Goal: Ask a question

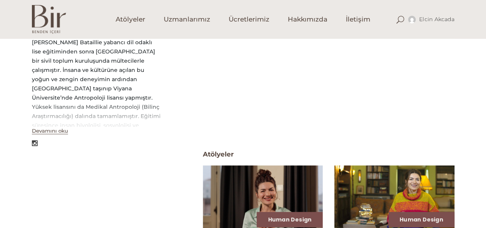
scroll to position [269, 0]
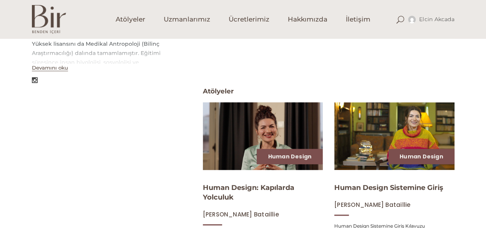
click at [269, 137] on img at bounding box center [263, 136] width 124 height 70
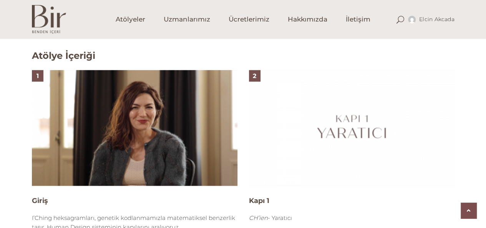
scroll to position [500, 0]
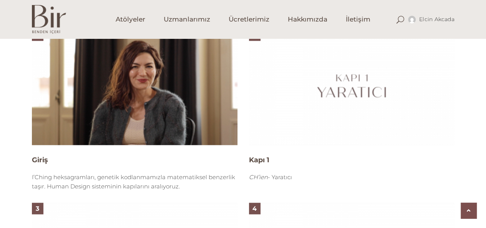
click at [185, 77] on img at bounding box center [135, 87] width 206 height 116
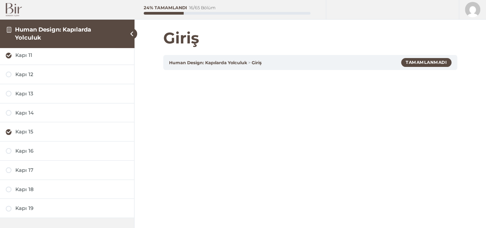
scroll to position [223, 0]
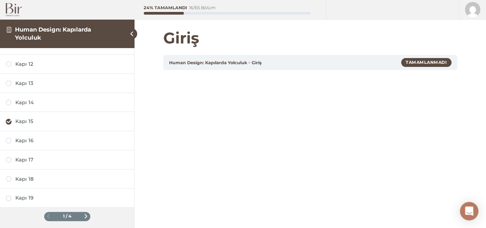
click at [84, 214] on span at bounding box center [86, 216] width 4 height 4
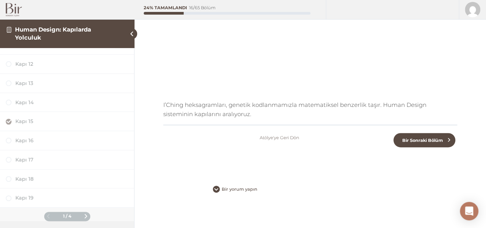
scroll to position [149, 0]
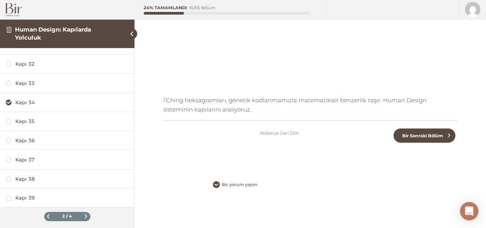
click at [84, 214] on span at bounding box center [86, 216] width 4 height 4
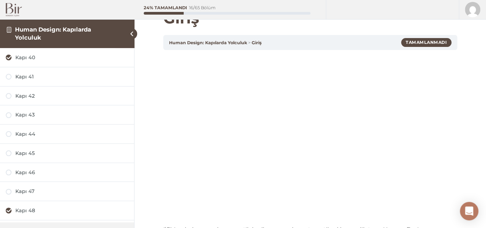
scroll to position [0, 0]
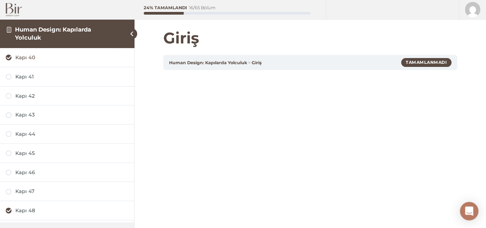
click at [25, 58] on div "Kapı 40" at bounding box center [71, 57] width 113 height 7
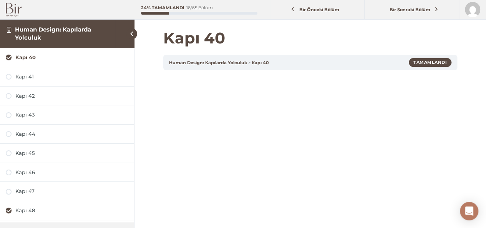
click at [262, 63] on link "Kapı 40" at bounding box center [260, 62] width 17 height 5
click at [16, 7] on img at bounding box center [14, 9] width 16 height 13
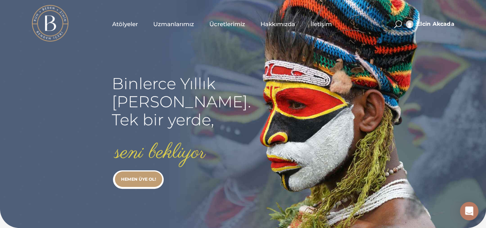
click at [125, 22] on span "Atölyeler" at bounding box center [125, 24] width 26 height 9
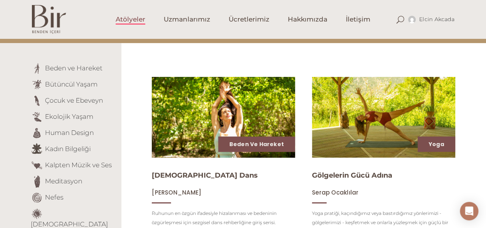
scroll to position [77, 0]
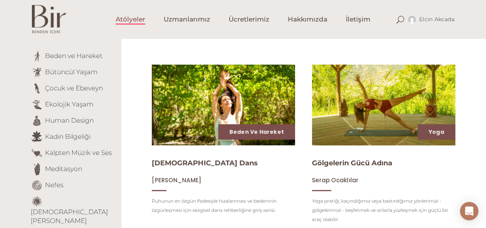
click at [397, 124] on img at bounding box center [384, 104] width 148 height 83
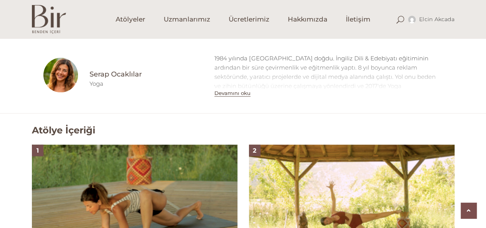
scroll to position [461, 0]
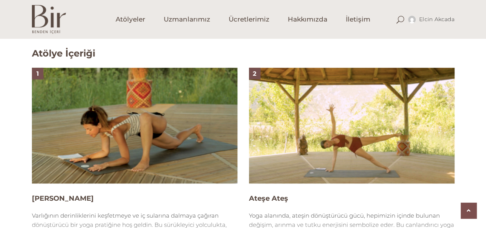
click at [157, 112] on img at bounding box center [135, 126] width 206 height 116
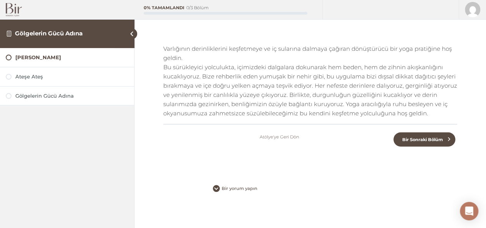
scroll to position [204, 0]
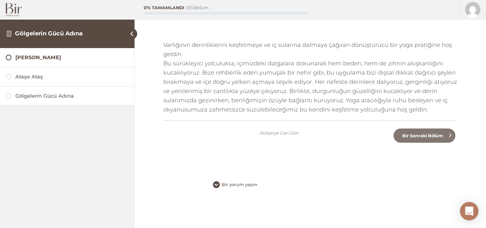
click at [414, 135] on span "Bir Sonraki Bölüm" at bounding box center [423, 135] width 50 height 5
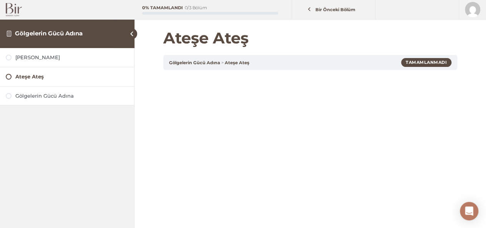
click at [6, 9] on img at bounding box center [14, 9] width 16 height 13
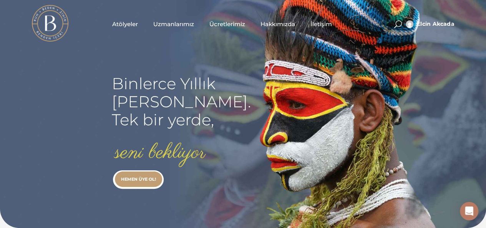
click at [181, 20] on span "Uzmanlarımız" at bounding box center [173, 24] width 41 height 9
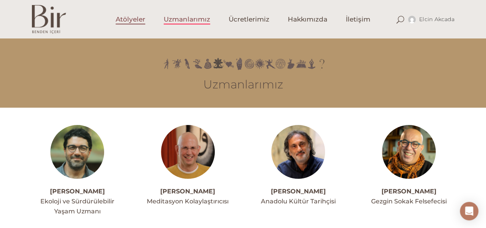
click at [143, 19] on span "Atölyeler" at bounding box center [131, 19] width 30 height 9
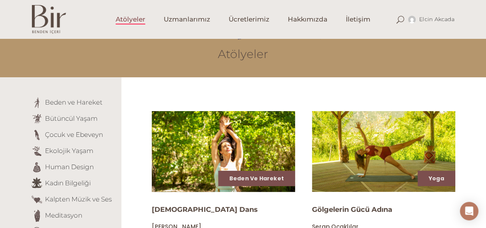
scroll to position [77, 0]
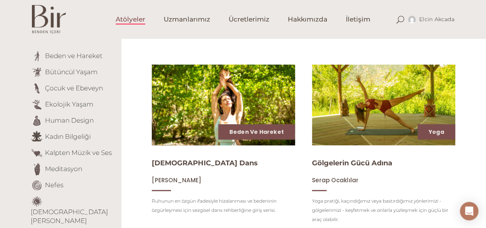
click at [213, 108] on img at bounding box center [224, 104] width 148 height 83
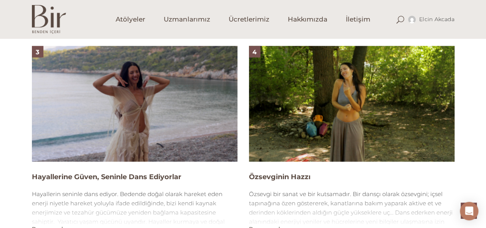
scroll to position [692, 0]
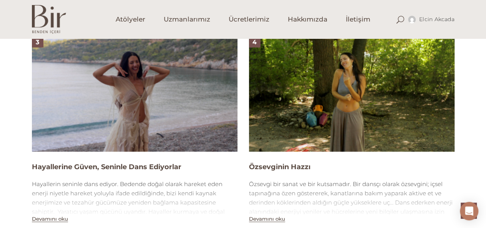
click at [275, 104] on img at bounding box center [352, 94] width 206 height 116
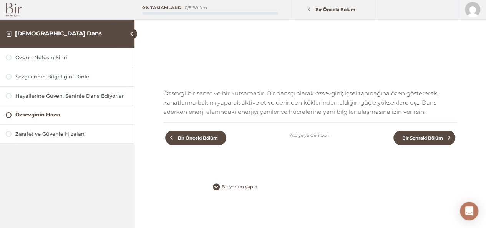
scroll to position [43, 0]
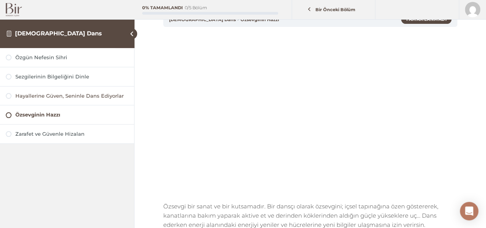
click at [94, 96] on div "Hayallerine Güven, Seninle Dans Ediyorlar" at bounding box center [71, 95] width 113 height 7
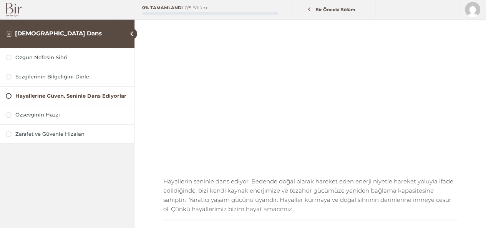
scroll to position [154, 0]
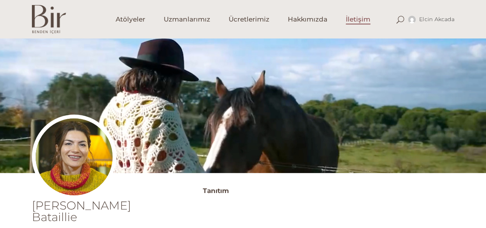
click at [360, 23] on span "İletişim" at bounding box center [358, 19] width 25 height 9
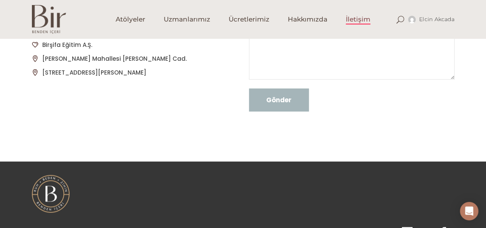
scroll to position [38, 0]
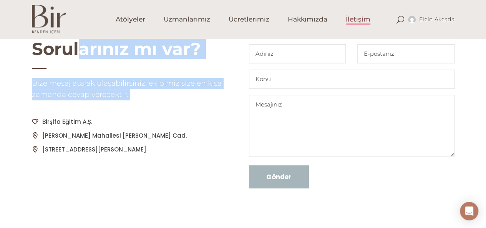
drag, startPoint x: 42, startPoint y: 120, endPoint x: 31, endPoint y: 118, distance: 11.8
click at [31, 118] on div "Sorularınız mı var? Bize mesaj atarak ulaşabilirsiniz, ekibimiz size en kısa za…" at bounding box center [134, 97] width 217 height 119
